Goal: Book appointment/travel/reservation

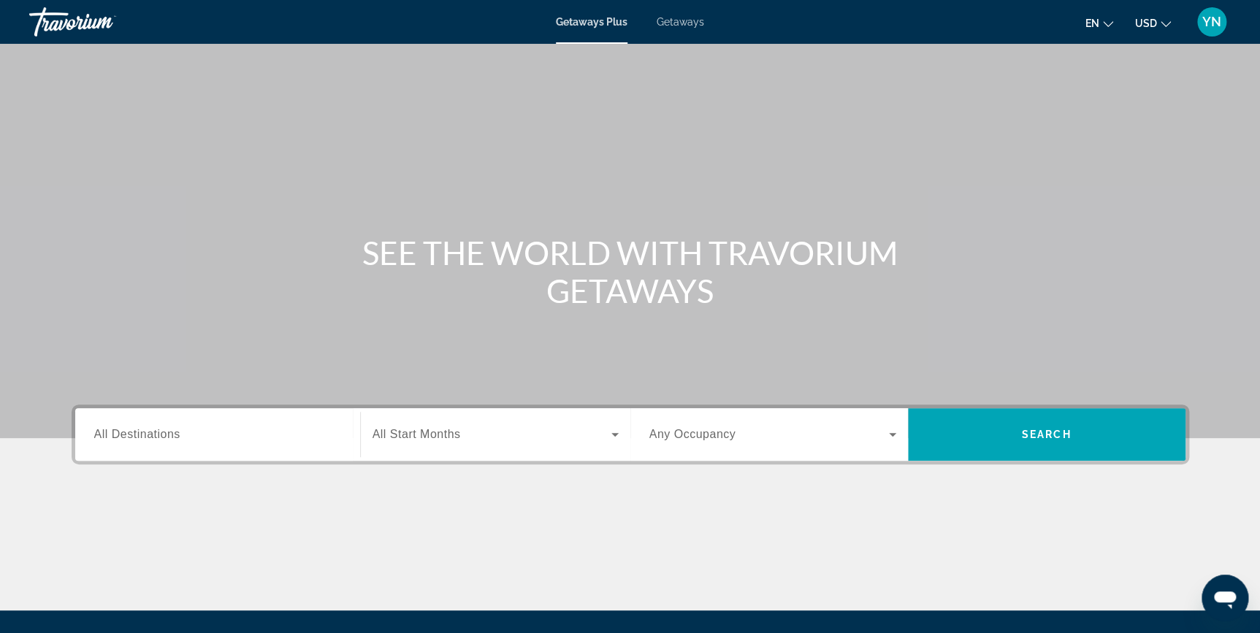
click at [139, 435] on span "All Destinations" at bounding box center [137, 434] width 86 height 12
click at [139, 435] on input "Destination All Destinations" at bounding box center [217, 436] width 247 height 18
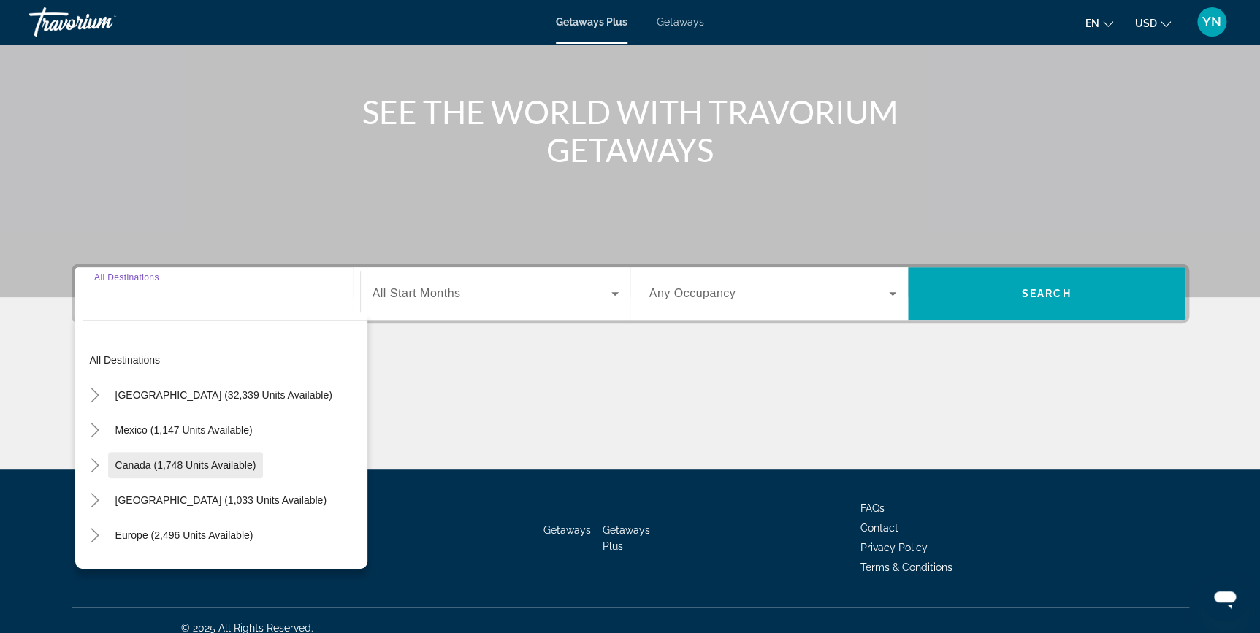
scroll to position [156, 0]
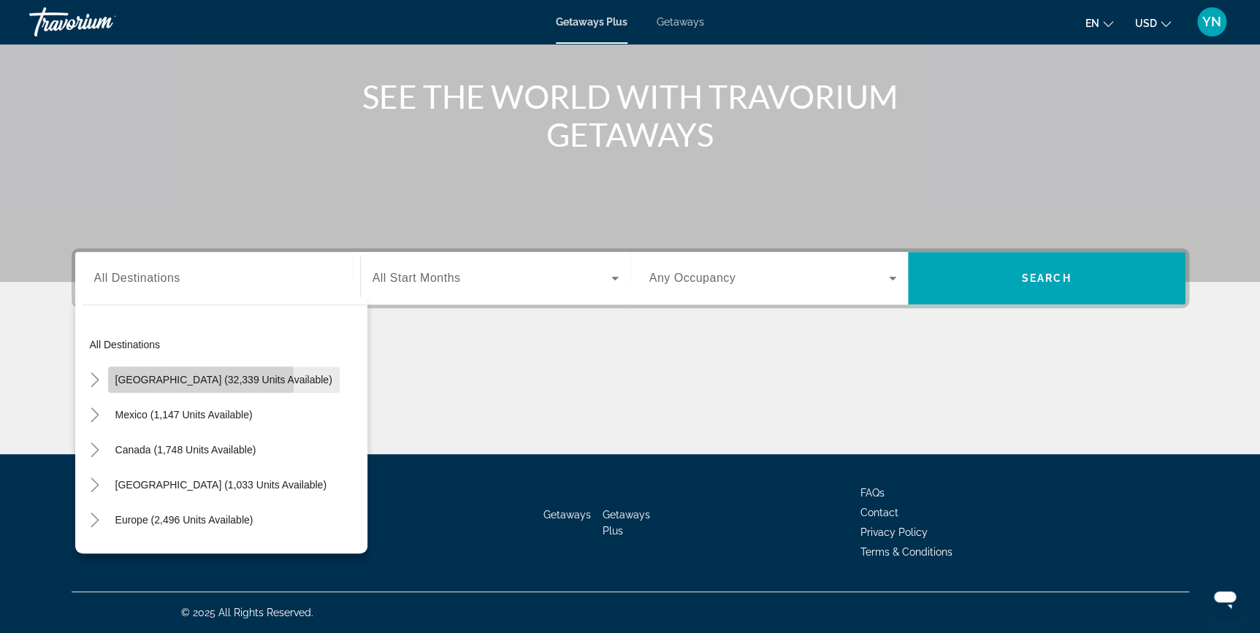
click at [131, 383] on span "[GEOGRAPHIC_DATA] (32,339 units available)" at bounding box center [223, 380] width 217 height 12
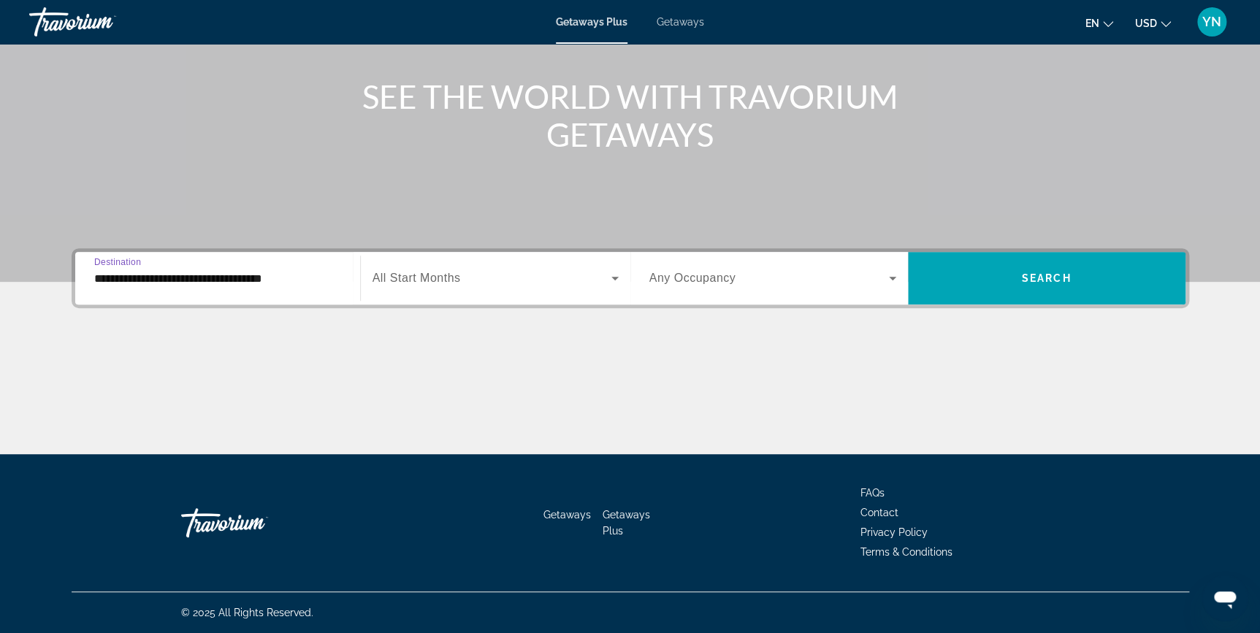
click at [159, 280] on input "**********" at bounding box center [217, 279] width 247 height 18
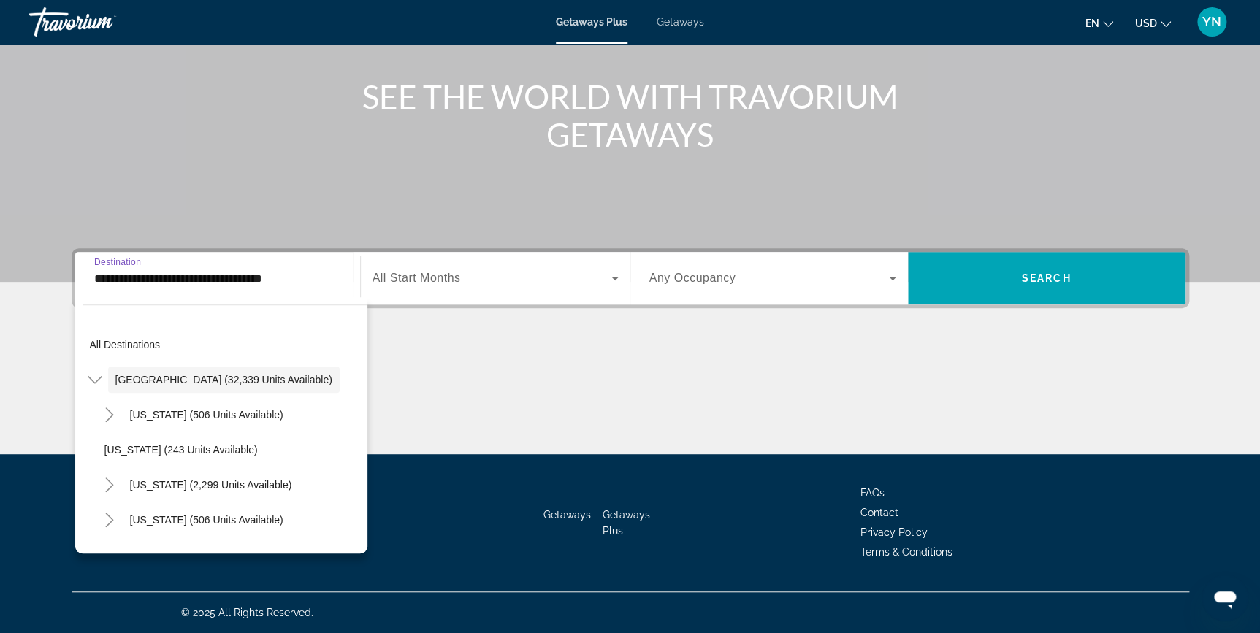
click at [161, 283] on input "**********" at bounding box center [217, 279] width 247 height 18
click at [304, 276] on input "**********" at bounding box center [217, 279] width 247 height 18
click at [305, 277] on input "**********" at bounding box center [217, 279] width 247 height 18
click at [268, 277] on input "**********" at bounding box center [217, 279] width 247 height 18
click at [161, 279] on input "**********" at bounding box center [217, 279] width 247 height 18
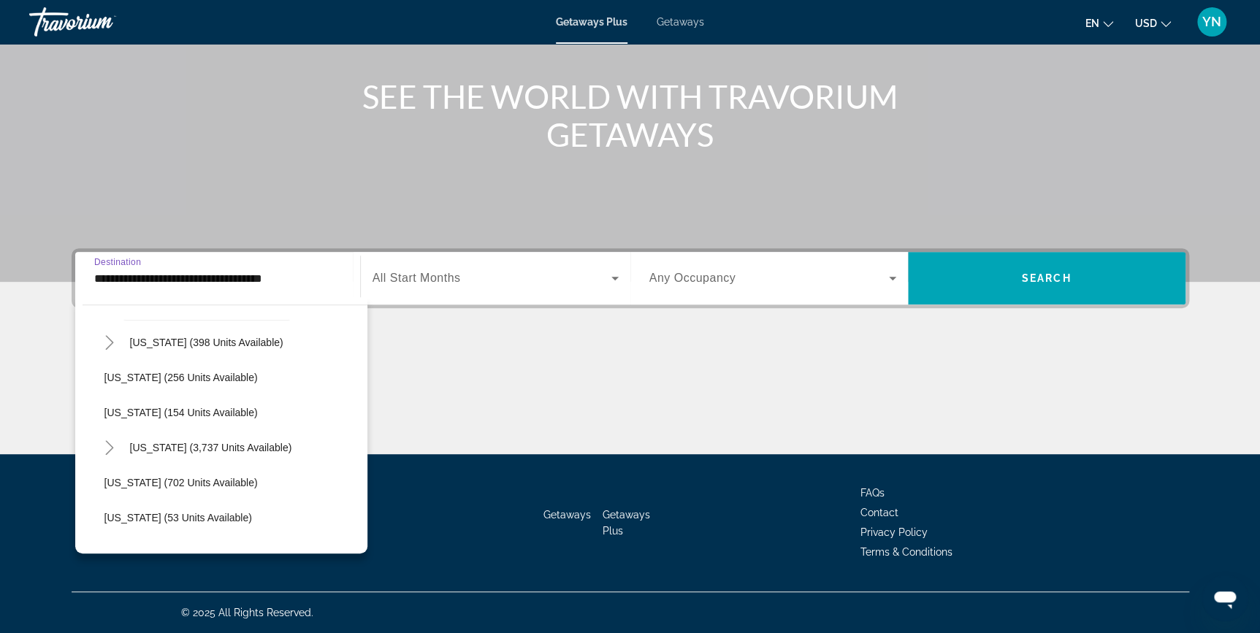
scroll to position [1195, 0]
click at [146, 484] on span "[US_STATE] (702 units available)" at bounding box center [180, 482] width 153 height 12
type input "**********"
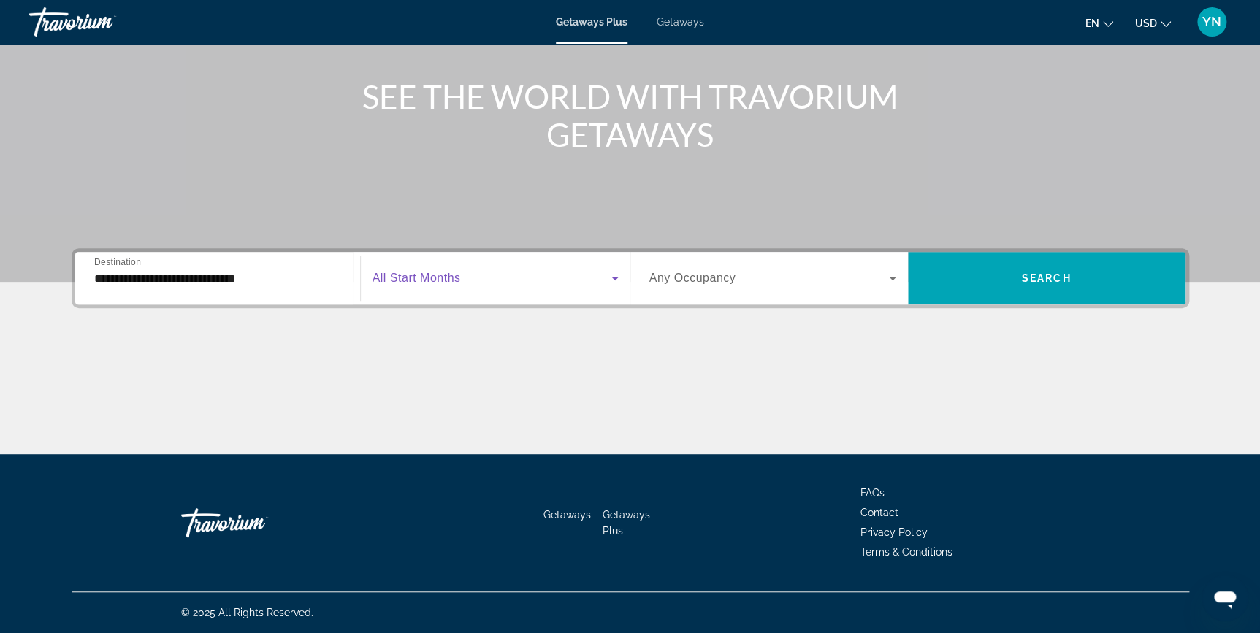
click at [596, 278] on span "Search widget" at bounding box center [492, 279] width 239 height 18
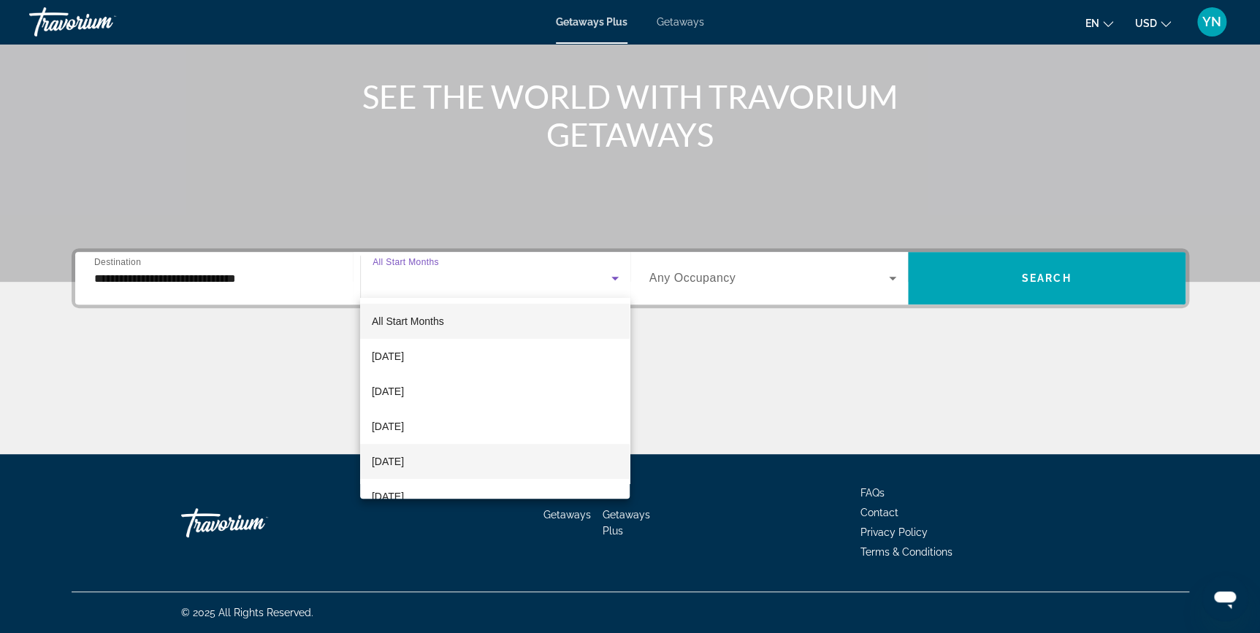
scroll to position [66, 0]
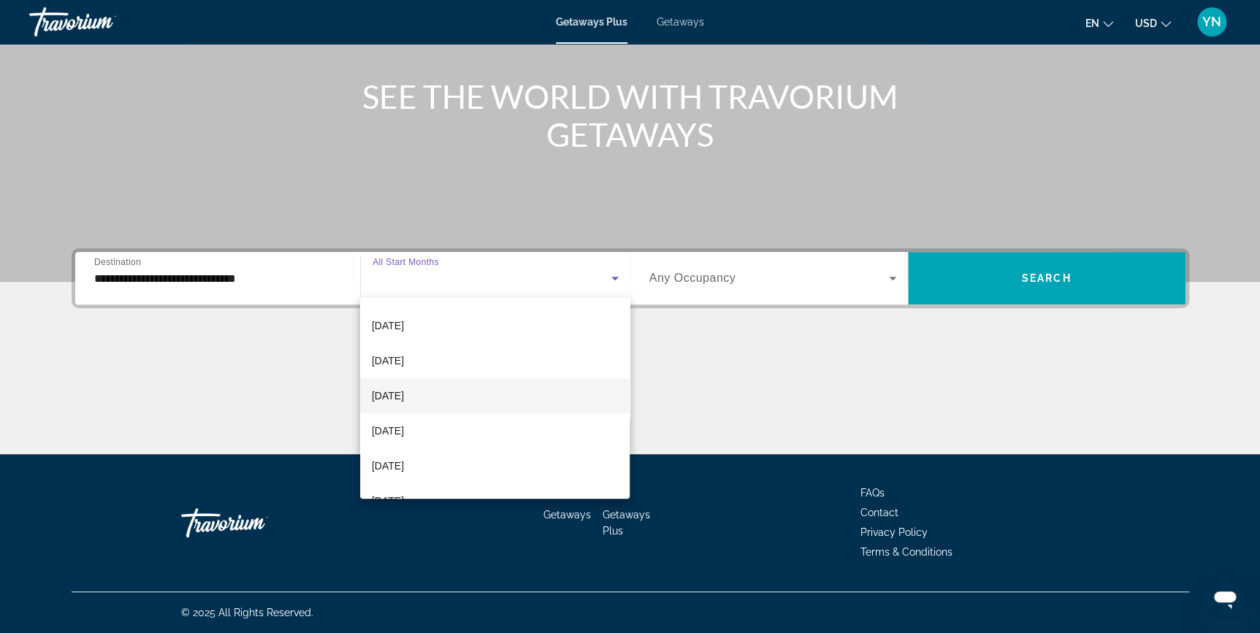
click at [451, 394] on mat-option "[DATE]" at bounding box center [495, 395] width 270 height 35
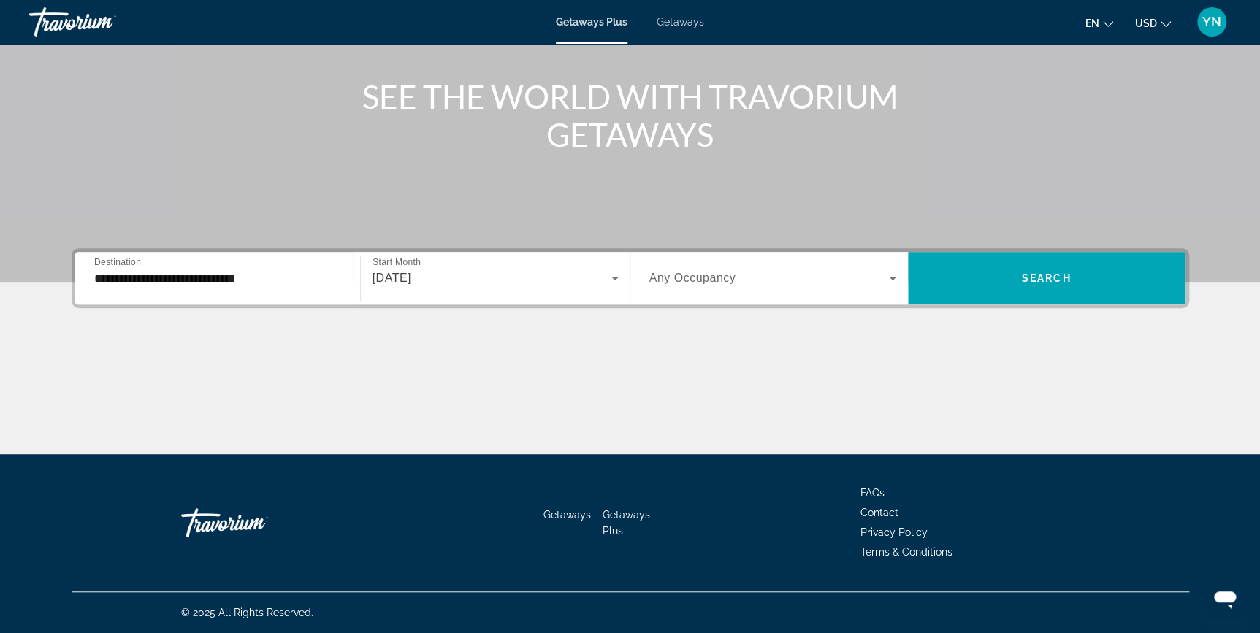
click at [885, 286] on div "Search widget" at bounding box center [772, 278] width 247 height 41
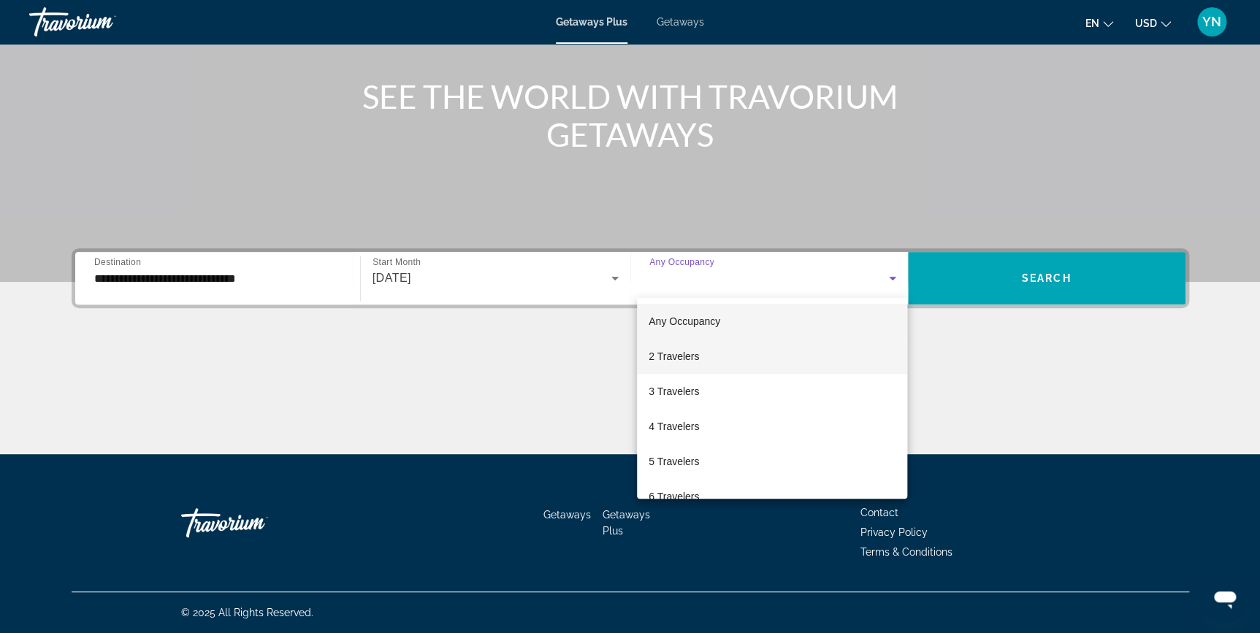
click at [746, 350] on mat-option "2 Travelers" at bounding box center [772, 356] width 270 height 35
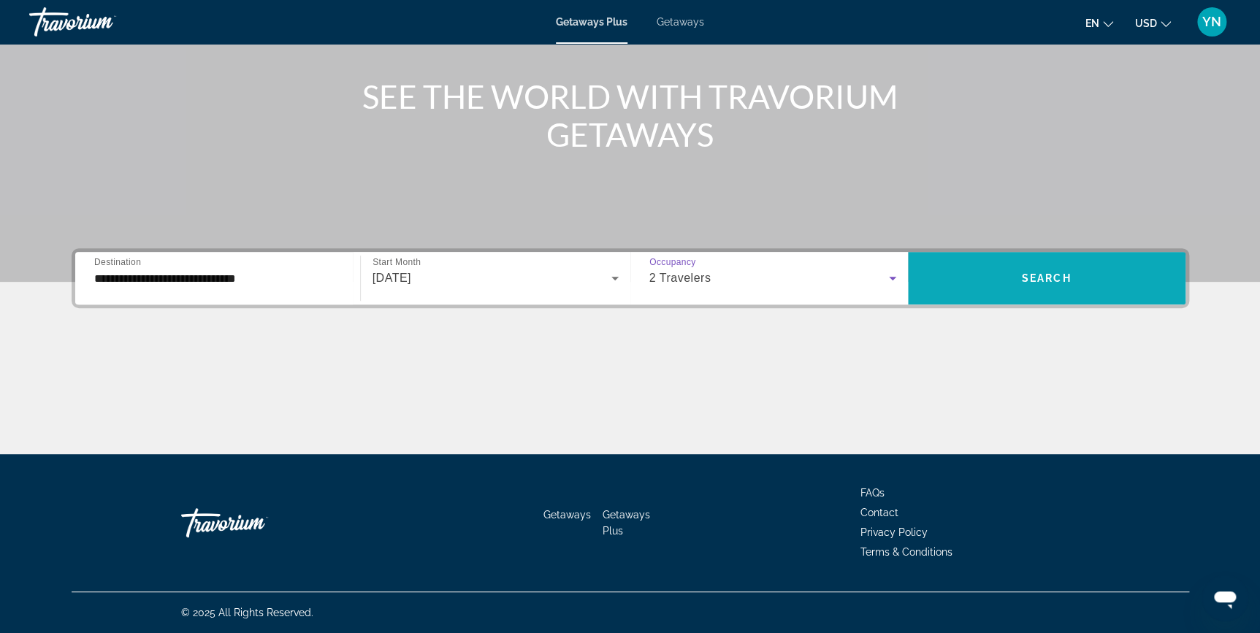
click at [976, 289] on span "Search widget" at bounding box center [1047, 278] width 278 height 35
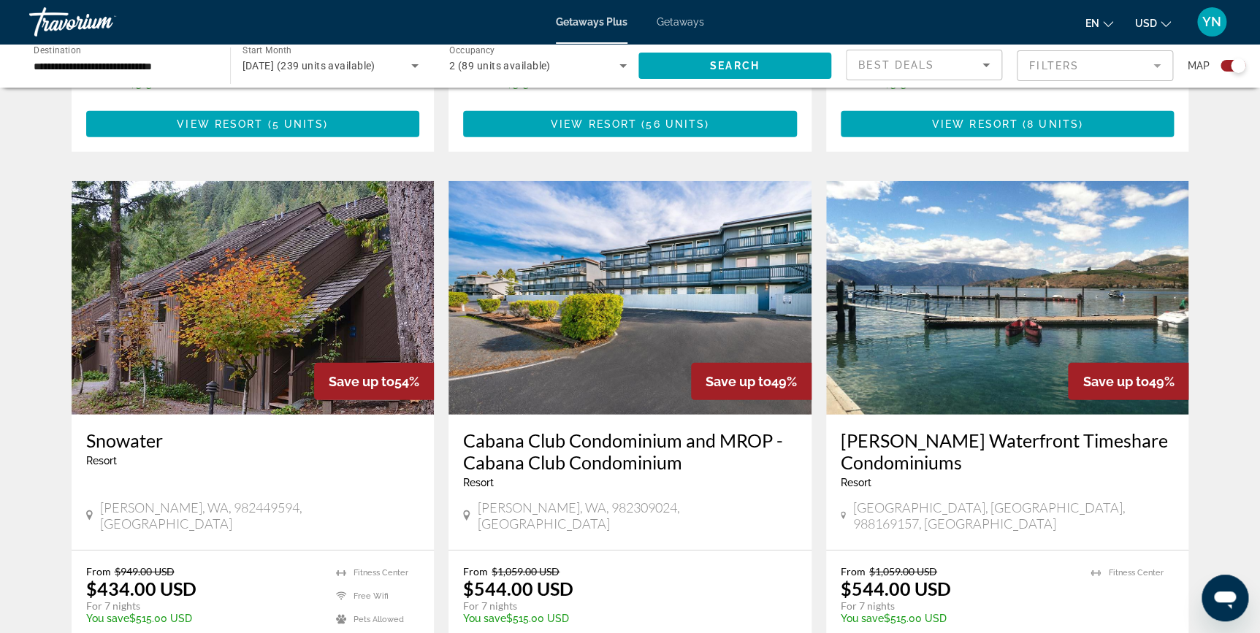
scroll to position [2228, 0]
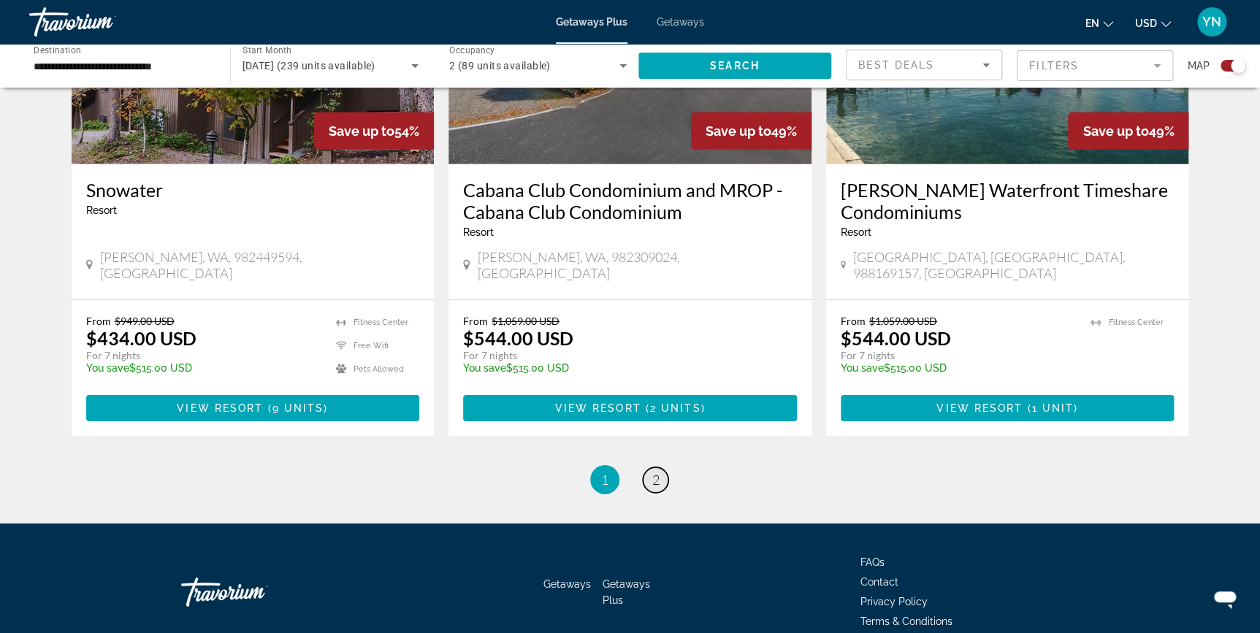
click at [656, 467] on link "page 2" at bounding box center [656, 480] width 26 height 26
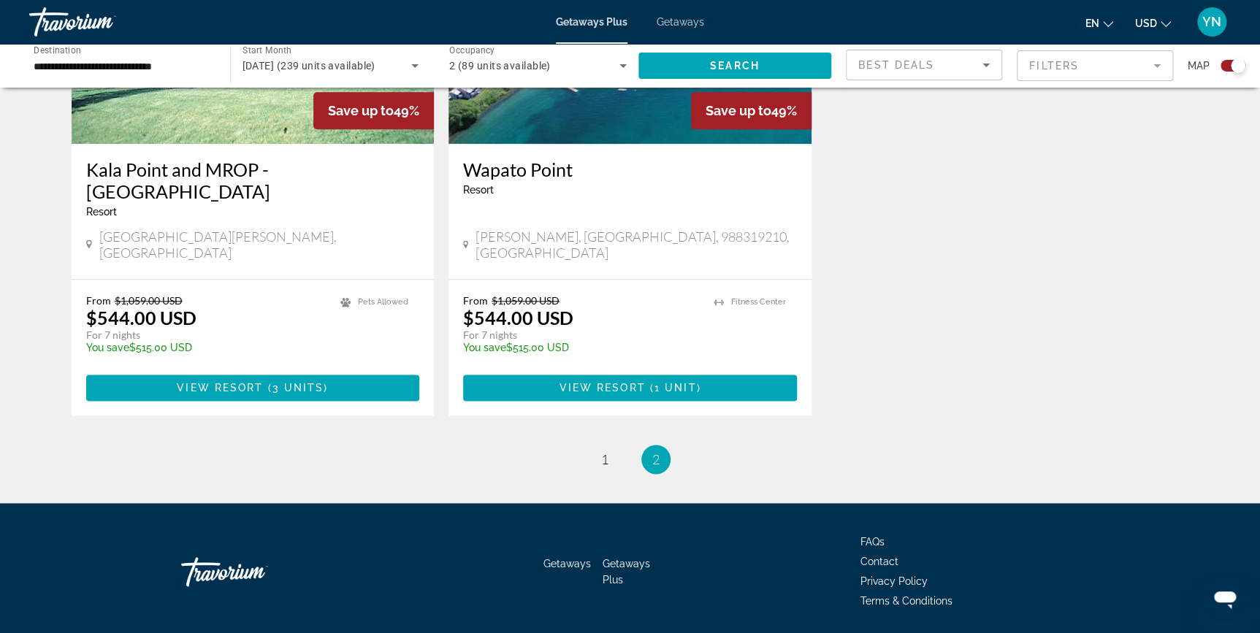
scroll to position [693, 0]
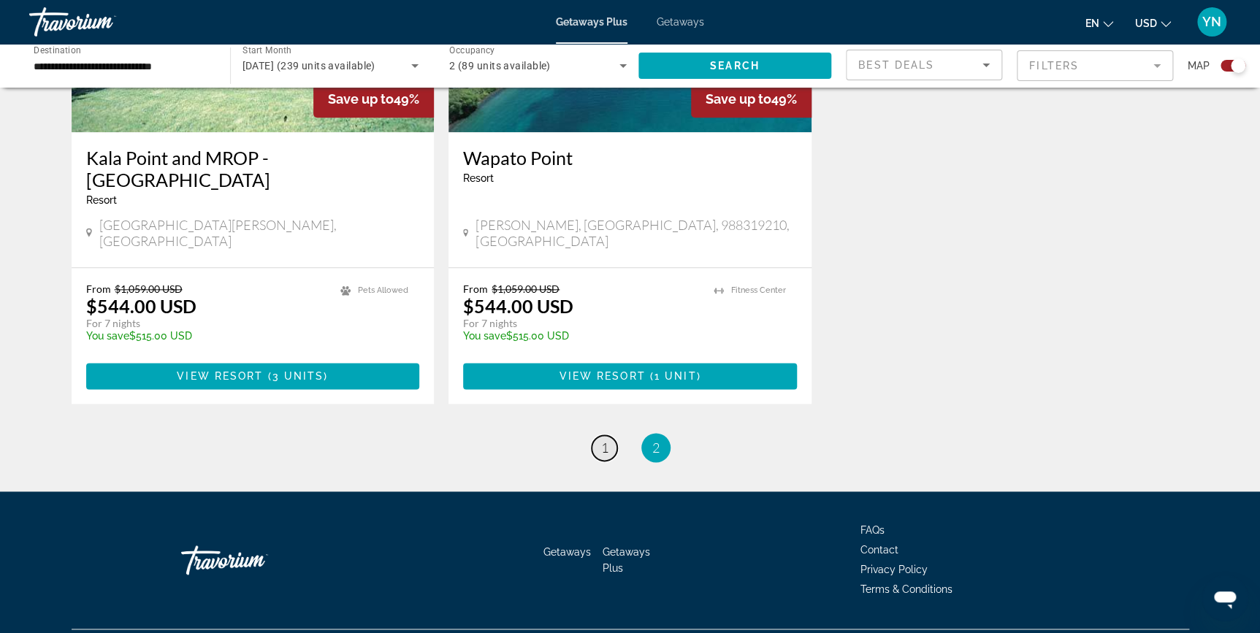
click at [603, 440] on span "1" at bounding box center [604, 448] width 7 height 16
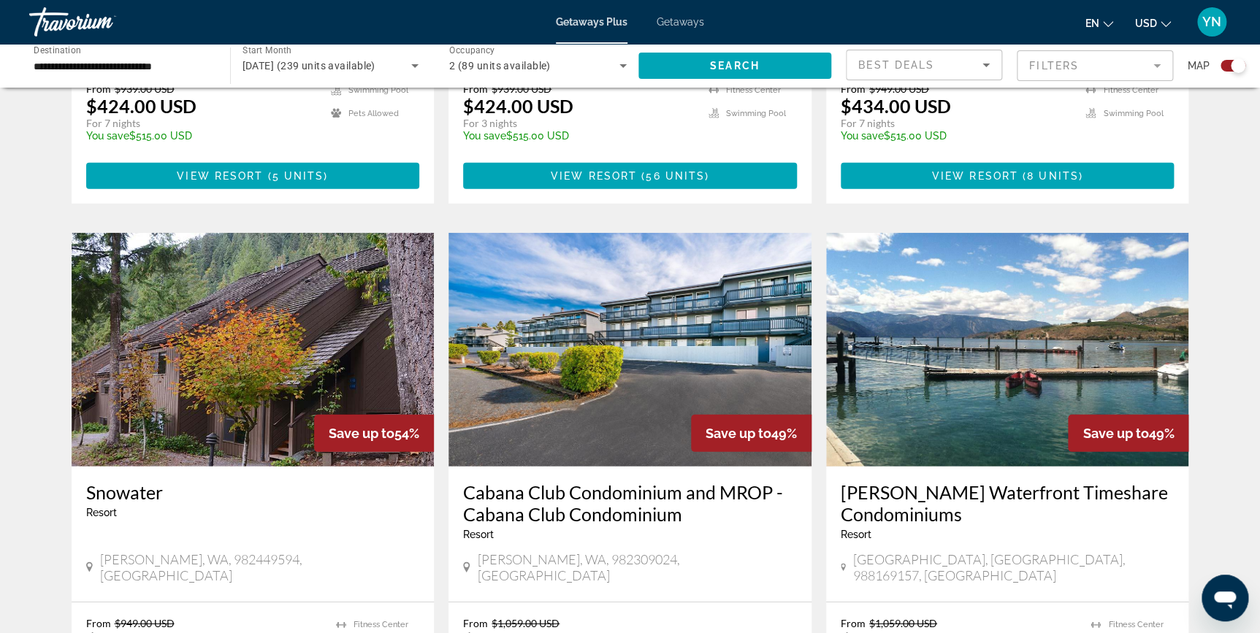
scroll to position [1992, 0]
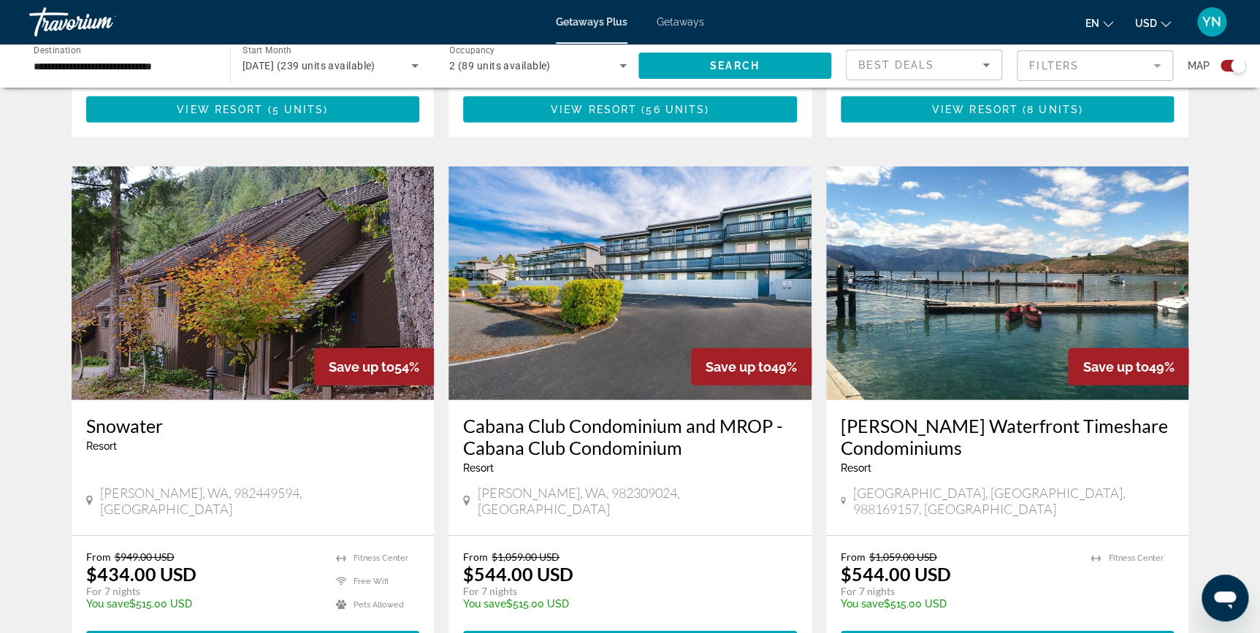
click at [225, 259] on img "Main content" at bounding box center [253, 284] width 363 height 234
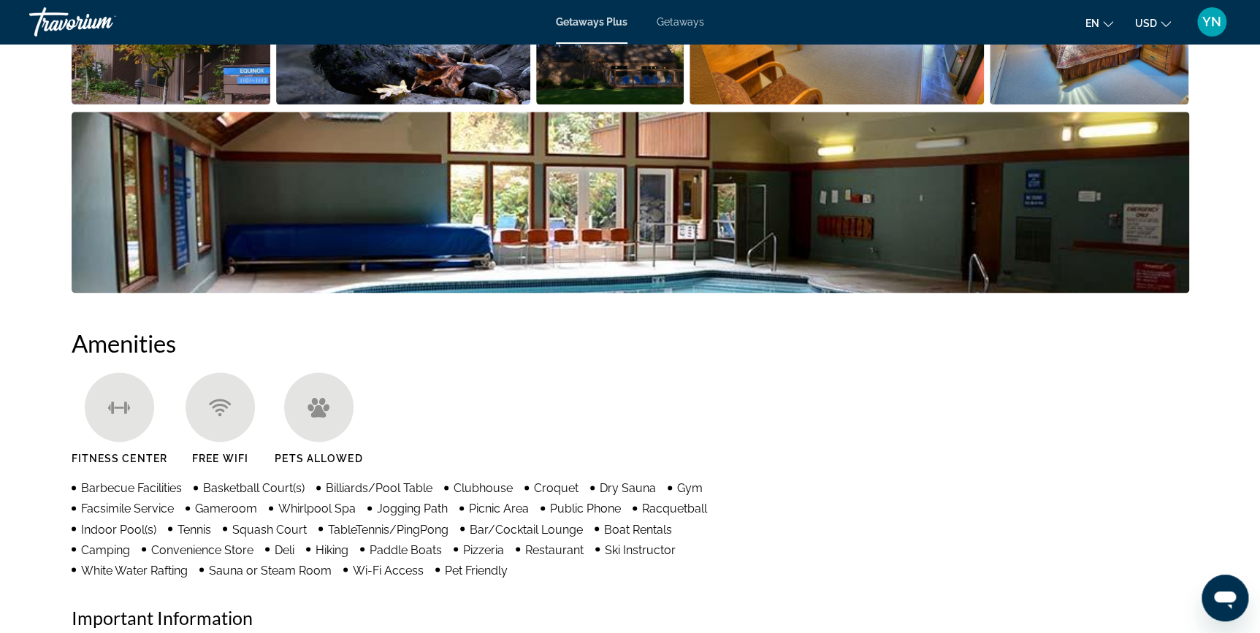
scroll to position [730, 0]
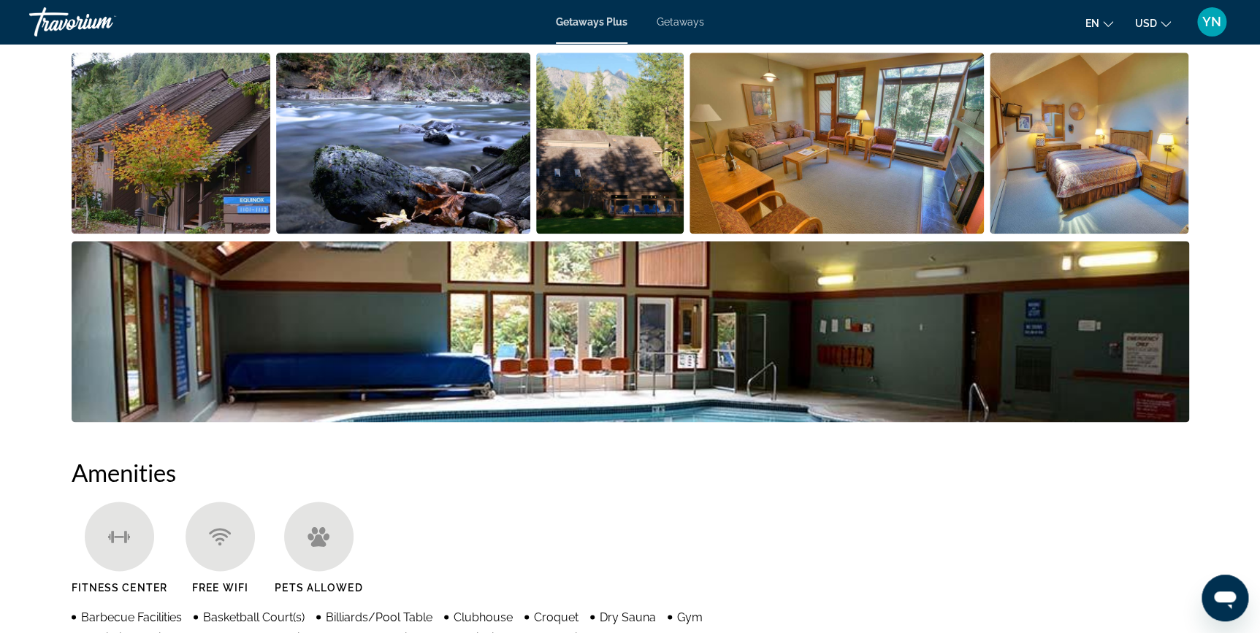
click at [608, 362] on img "Open full-screen image slider" at bounding box center [631, 331] width 1118 height 181
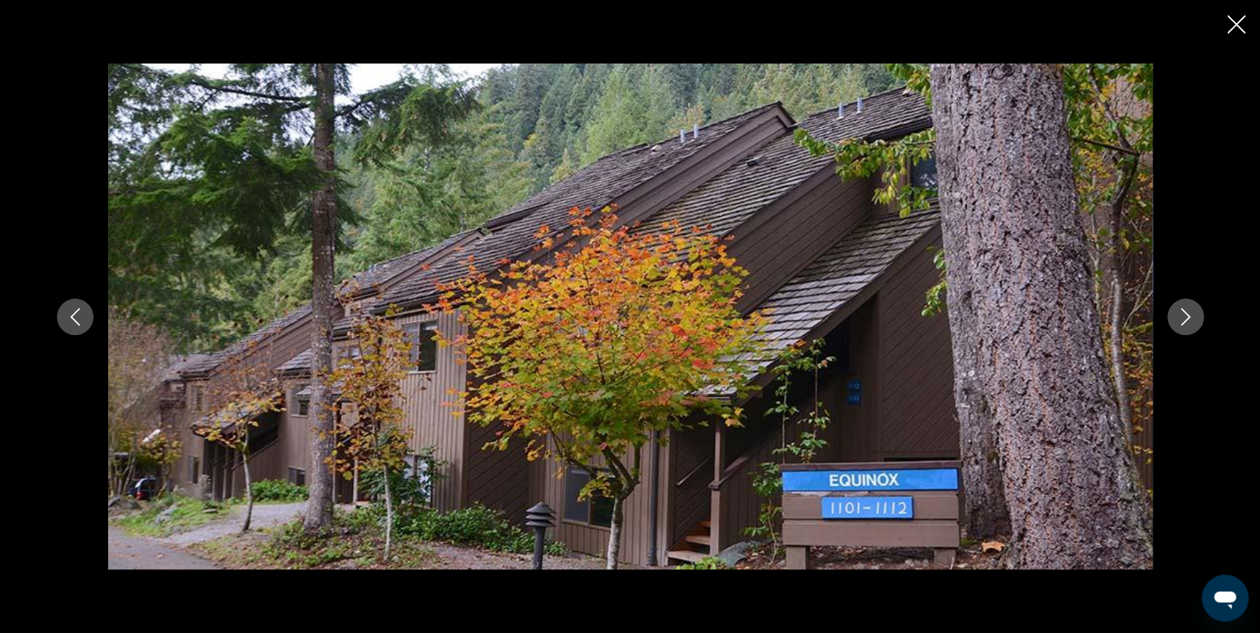
click at [1187, 316] on icon "Next image" at bounding box center [1186, 317] width 18 height 18
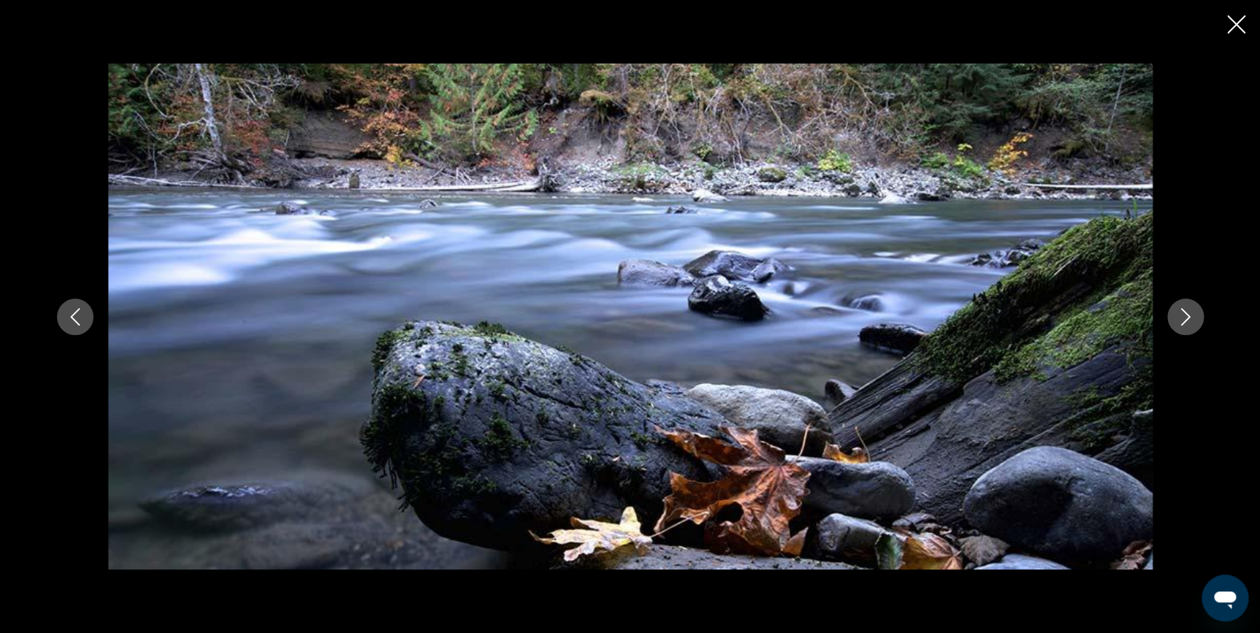
click at [1188, 316] on icon "Next image" at bounding box center [1186, 317] width 18 height 18
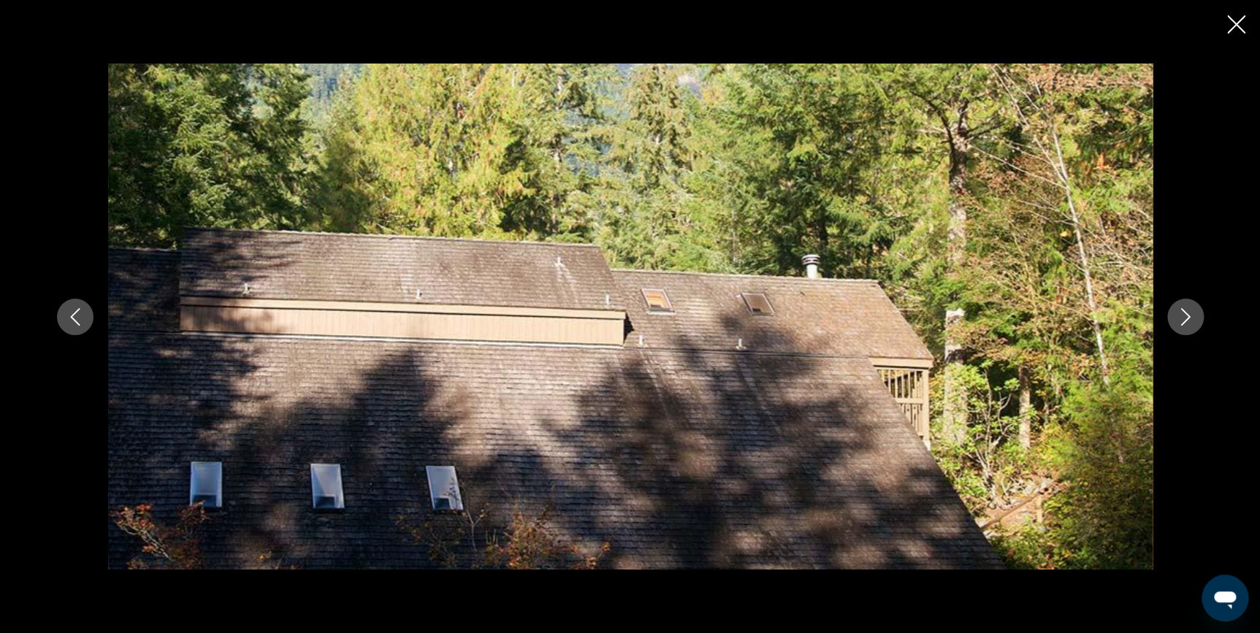
click at [1189, 316] on icon "Next image" at bounding box center [1184, 317] width 9 height 18
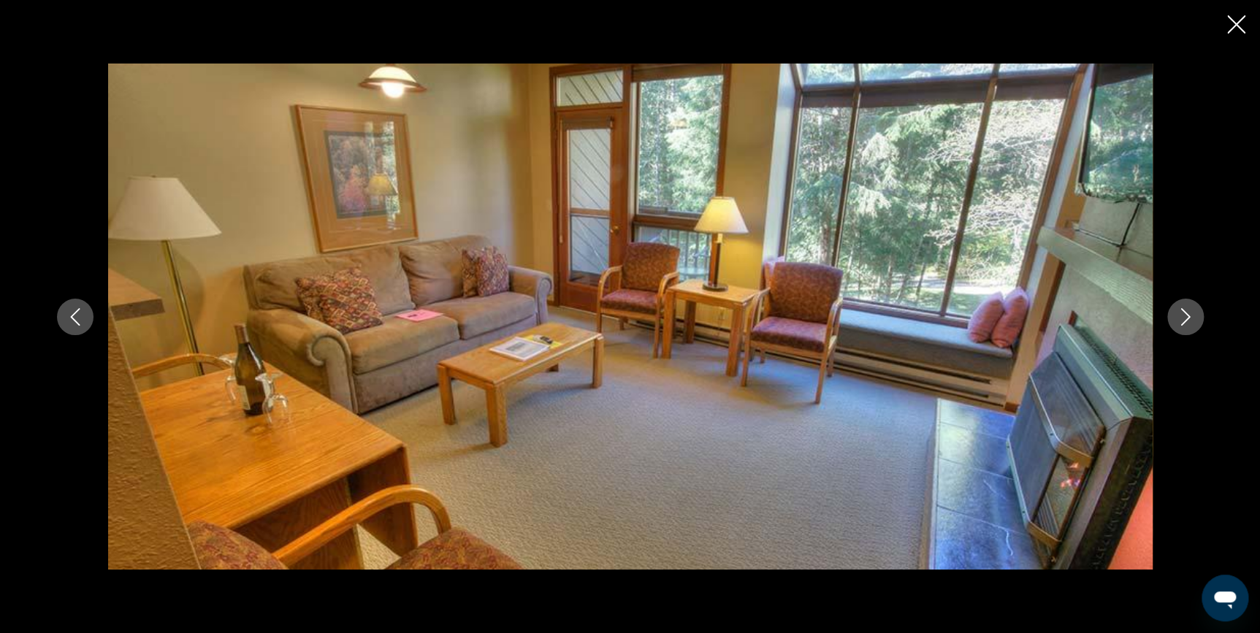
click at [1190, 316] on icon "Next image" at bounding box center [1186, 317] width 18 height 18
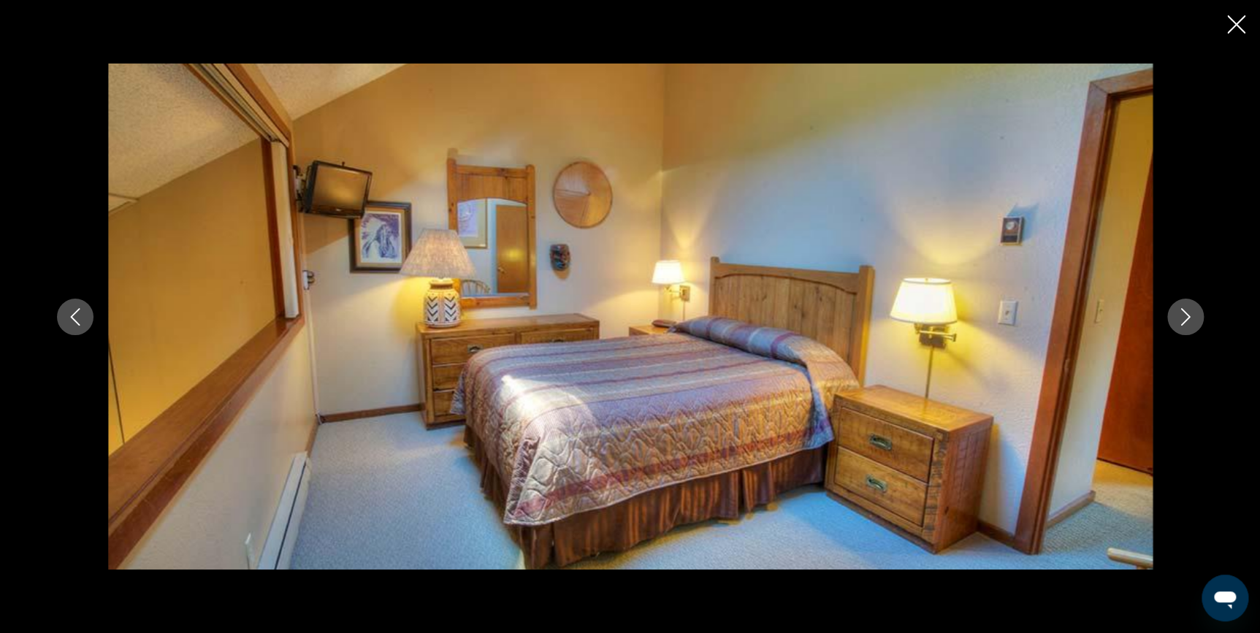
click at [1190, 316] on icon "Next image" at bounding box center [1186, 317] width 18 height 18
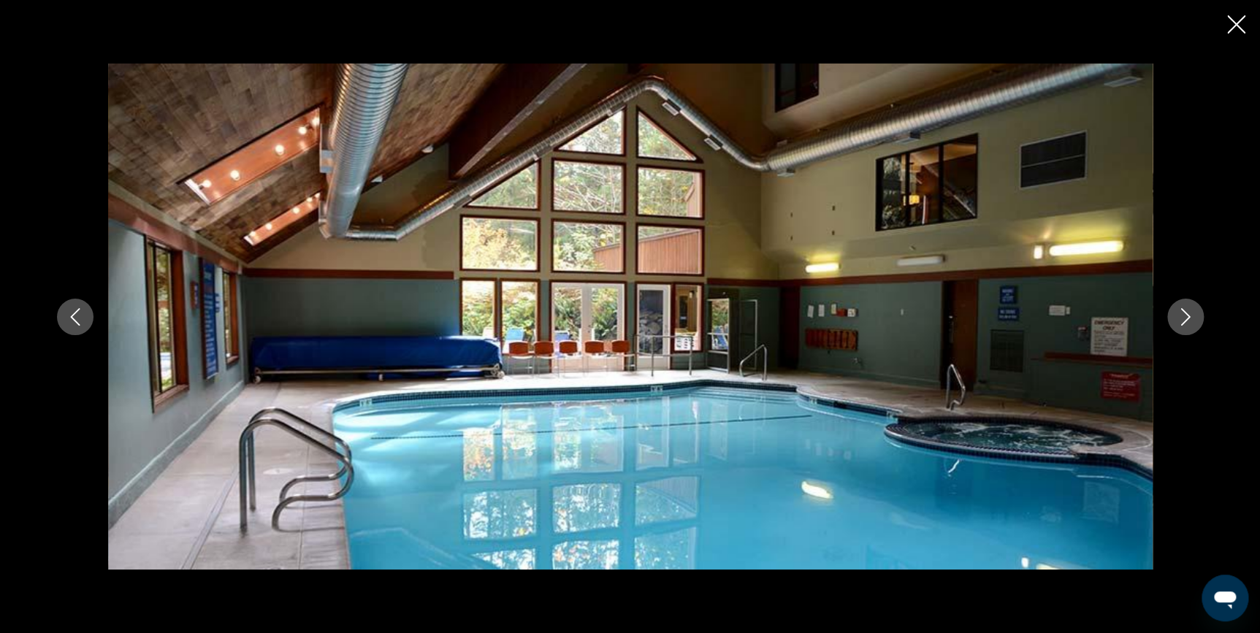
click at [1191, 316] on icon "Next image" at bounding box center [1186, 317] width 18 height 18
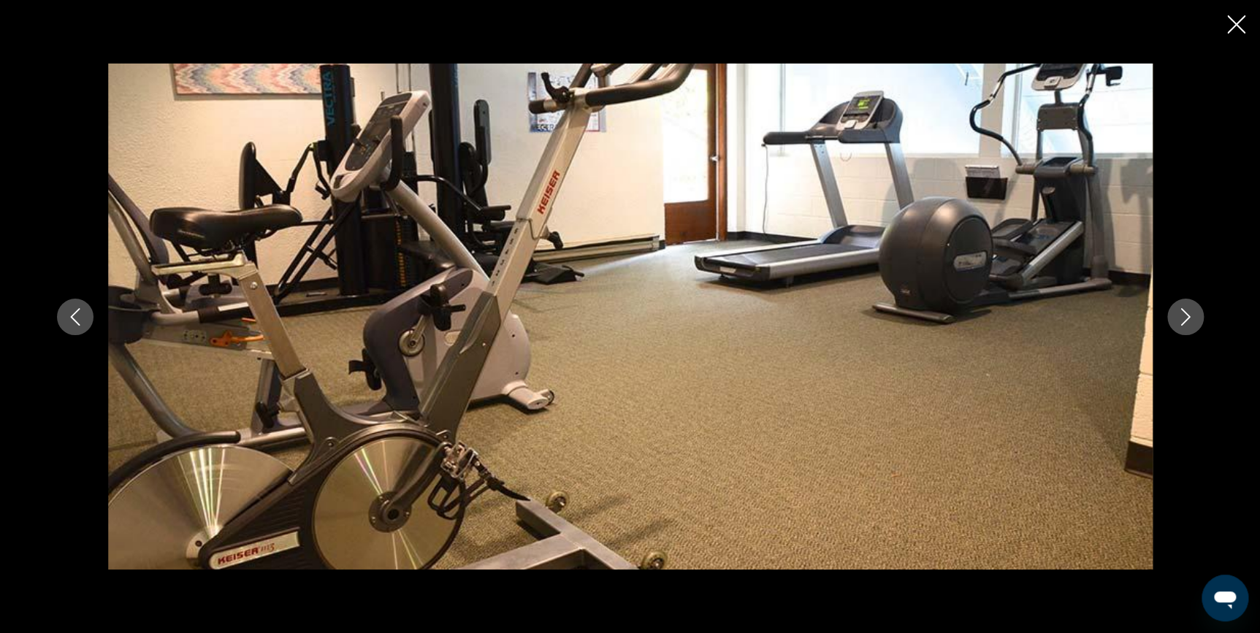
click at [1191, 316] on icon "Next image" at bounding box center [1186, 317] width 18 height 18
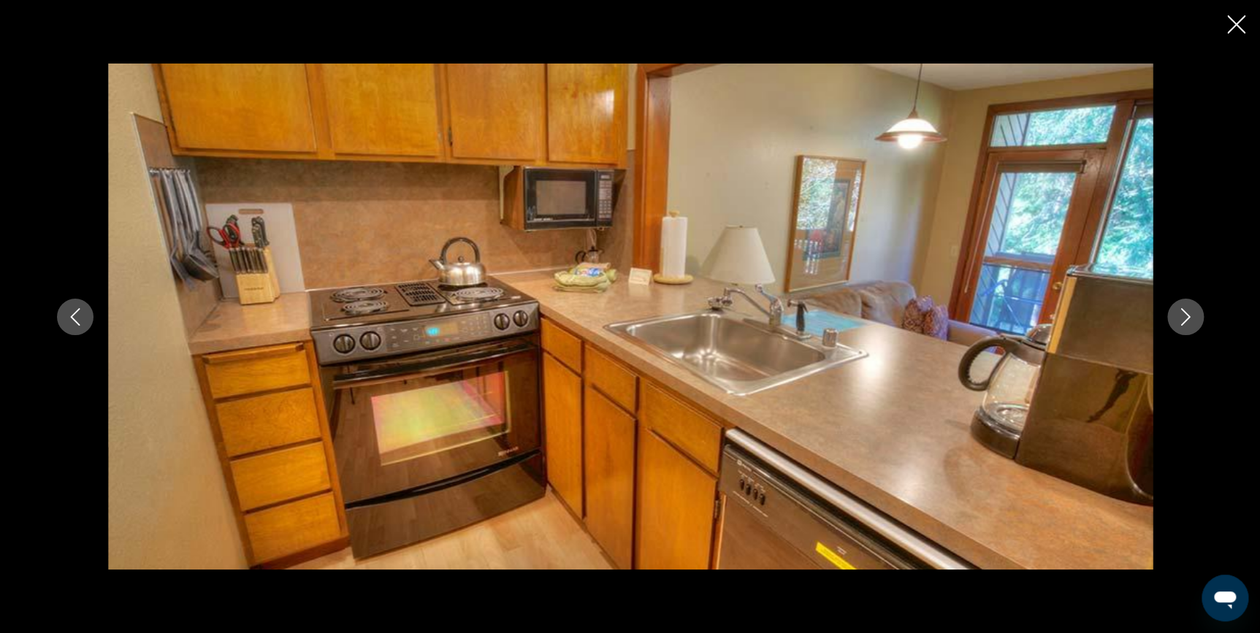
click at [1191, 316] on icon "Next image" at bounding box center [1186, 317] width 18 height 18
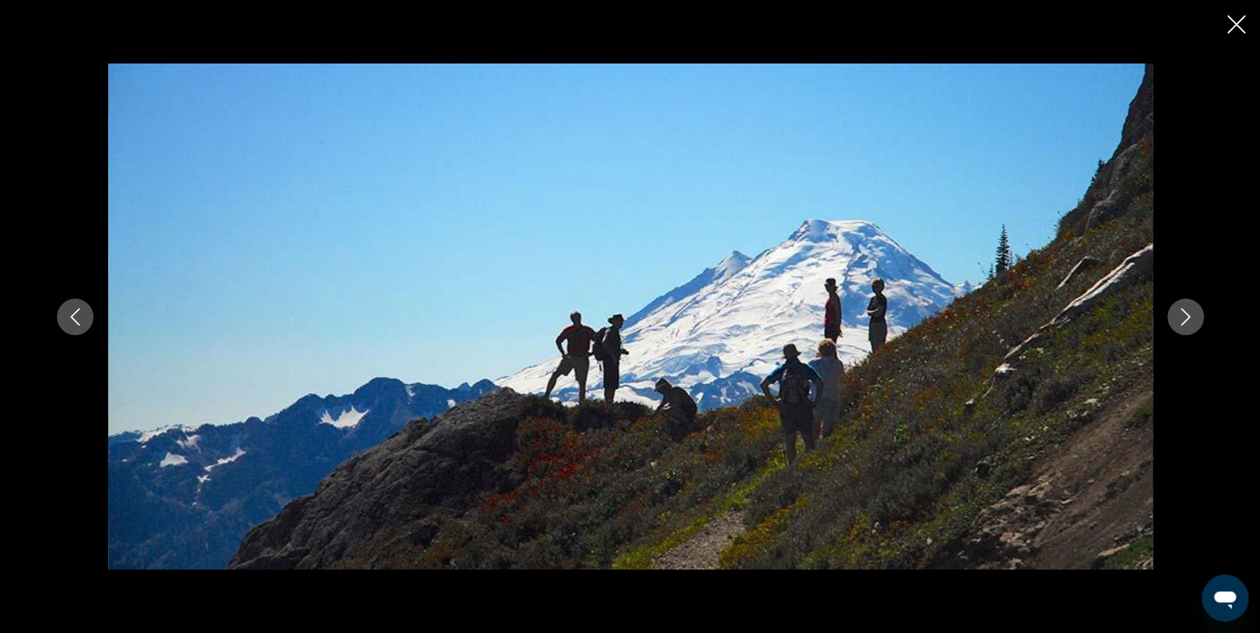
click at [1191, 316] on icon "Next image" at bounding box center [1186, 317] width 18 height 18
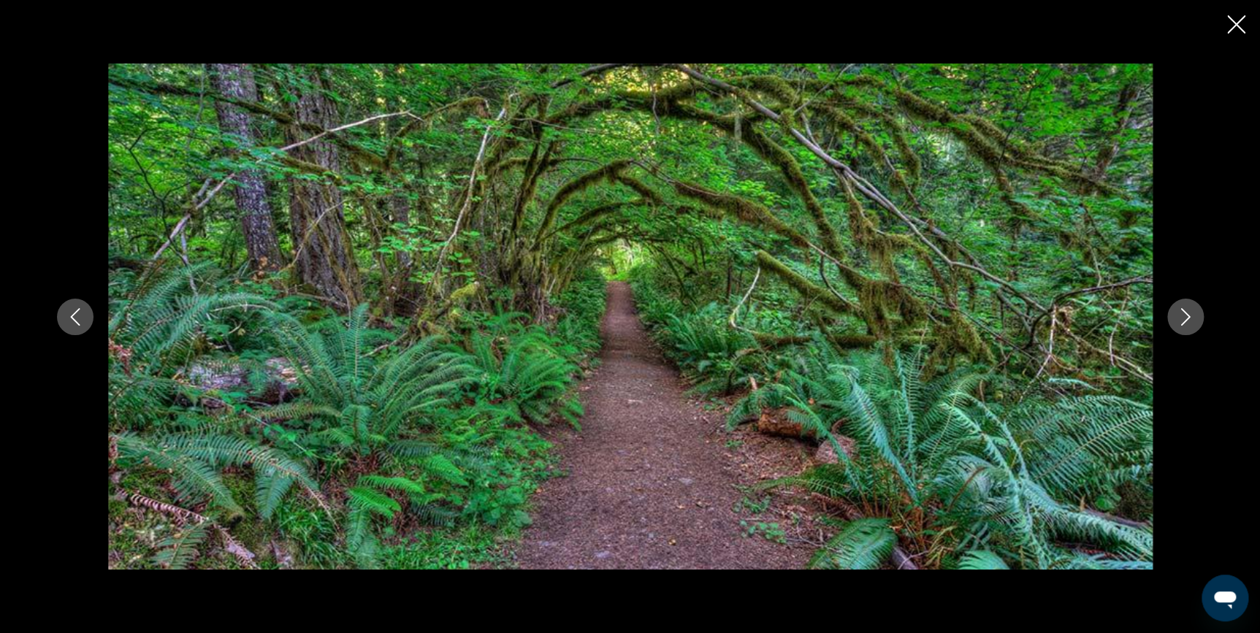
click at [1191, 316] on icon "Next image" at bounding box center [1186, 317] width 18 height 18
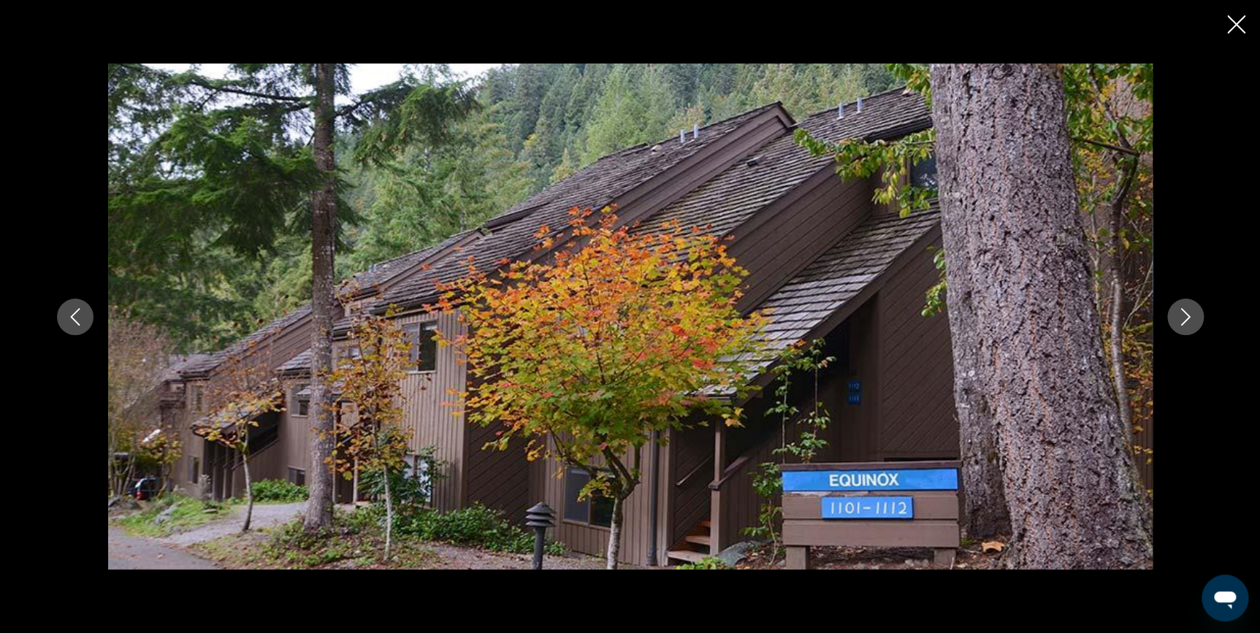
click at [1191, 316] on icon "Next image" at bounding box center [1186, 317] width 18 height 18
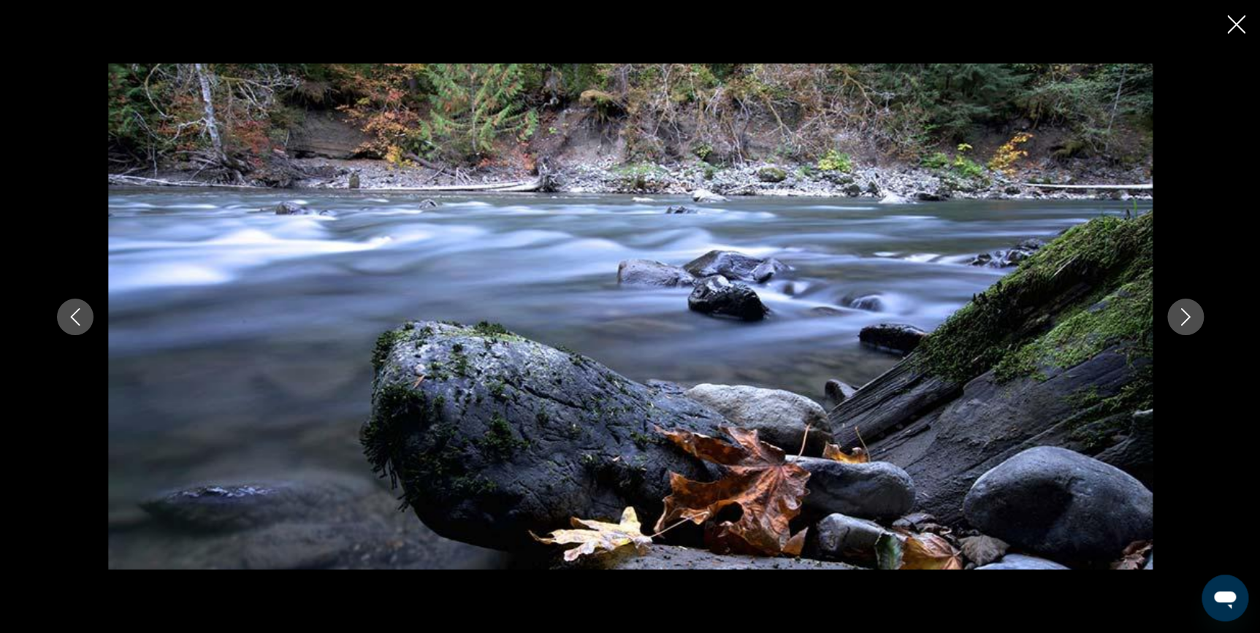
click at [1191, 316] on icon "Next image" at bounding box center [1186, 317] width 18 height 18
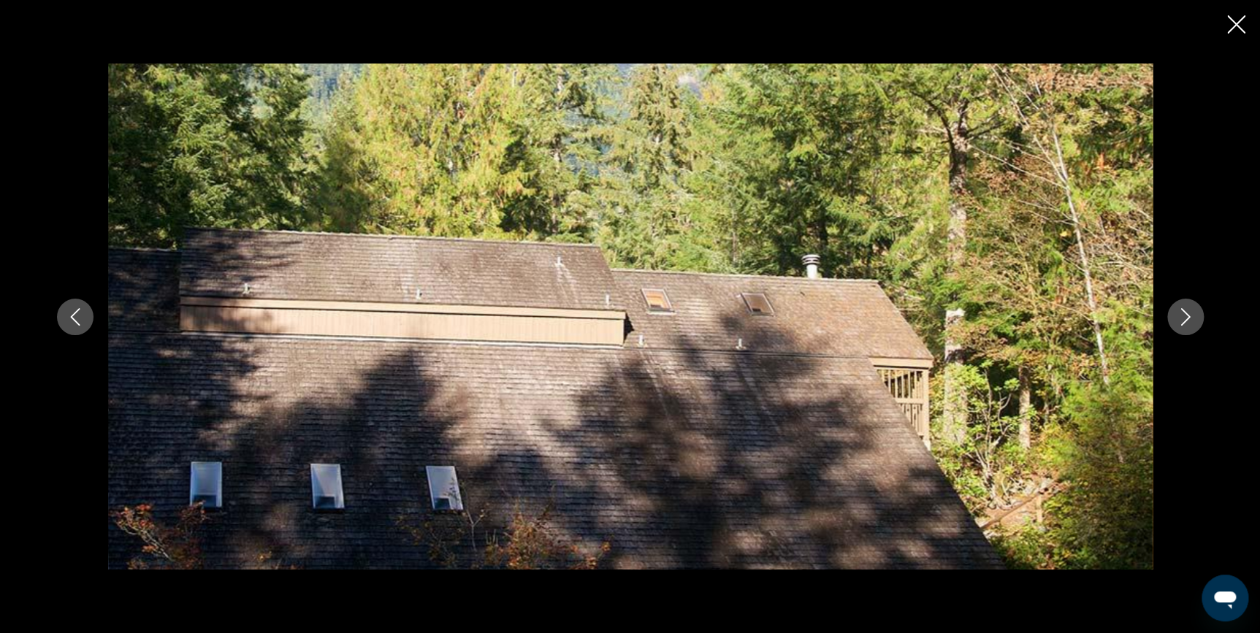
click at [1191, 316] on icon "Next image" at bounding box center [1186, 317] width 18 height 18
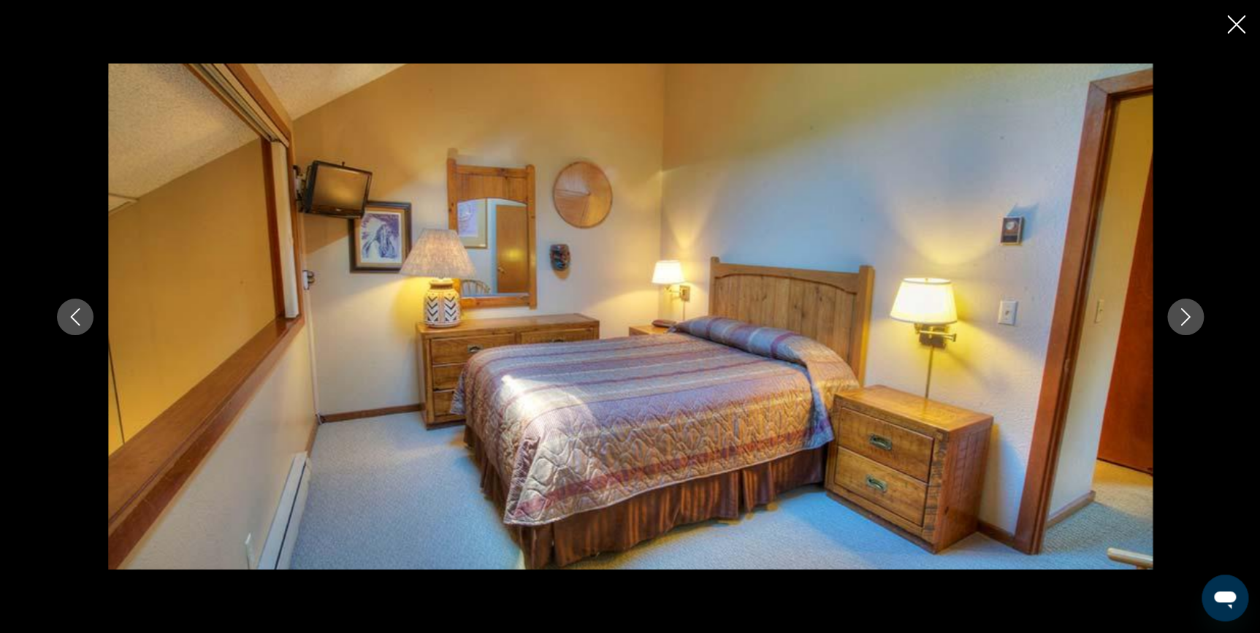
click at [1191, 316] on icon "Next image" at bounding box center [1186, 317] width 18 height 18
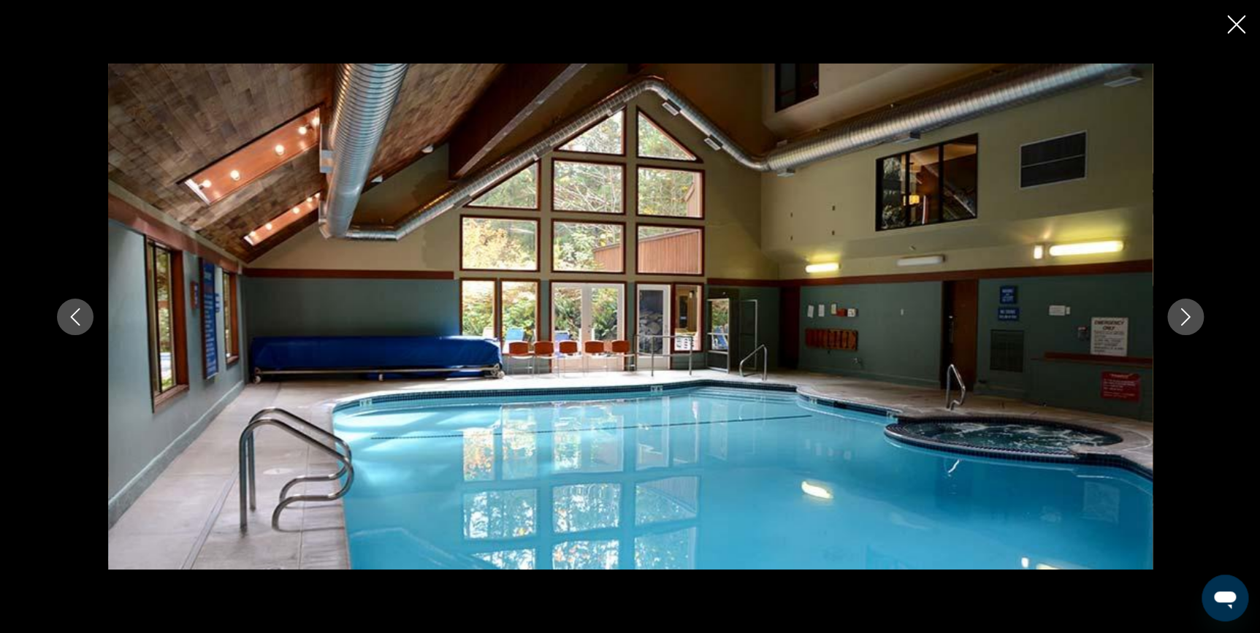
click at [1191, 316] on icon "Next image" at bounding box center [1186, 317] width 18 height 18
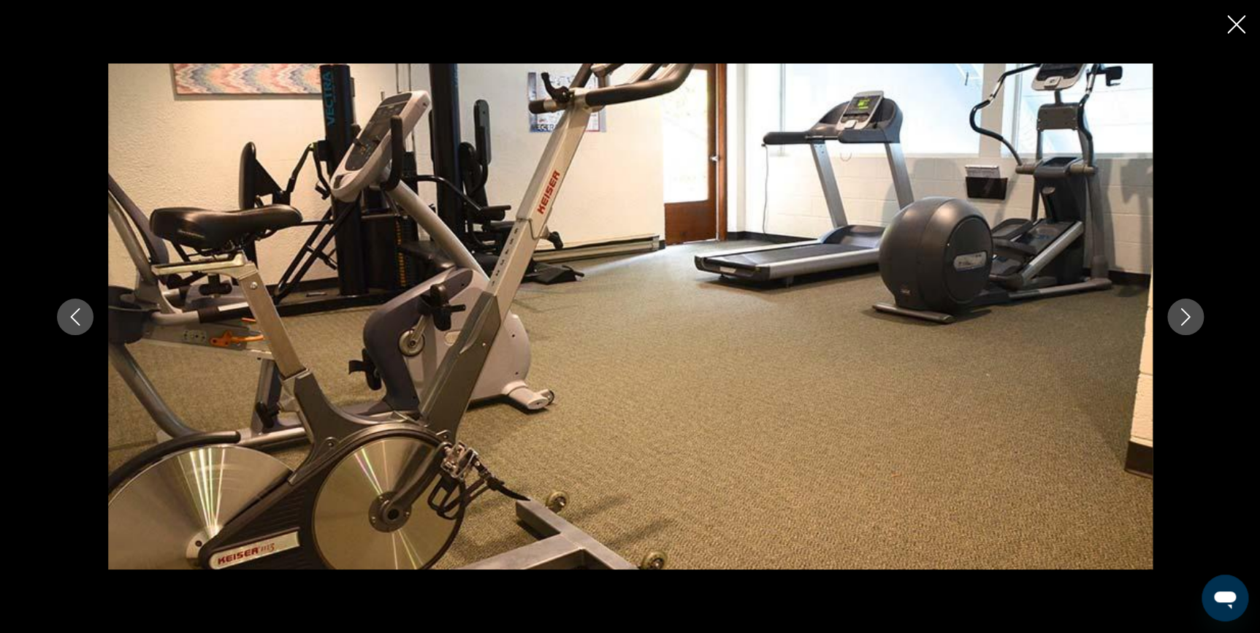
click at [1234, 18] on icon "Close slideshow" at bounding box center [1236, 24] width 18 height 18
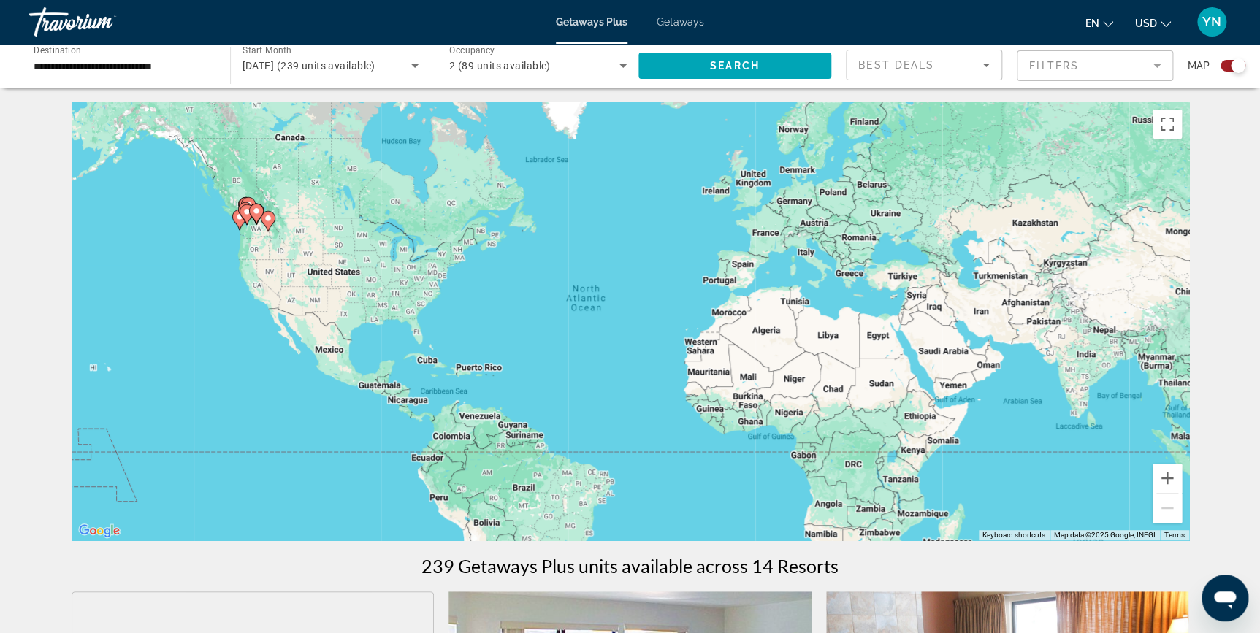
click at [680, 19] on span "Getaways" at bounding box center [680, 22] width 47 height 12
